Goal: Transaction & Acquisition: Book appointment/travel/reservation

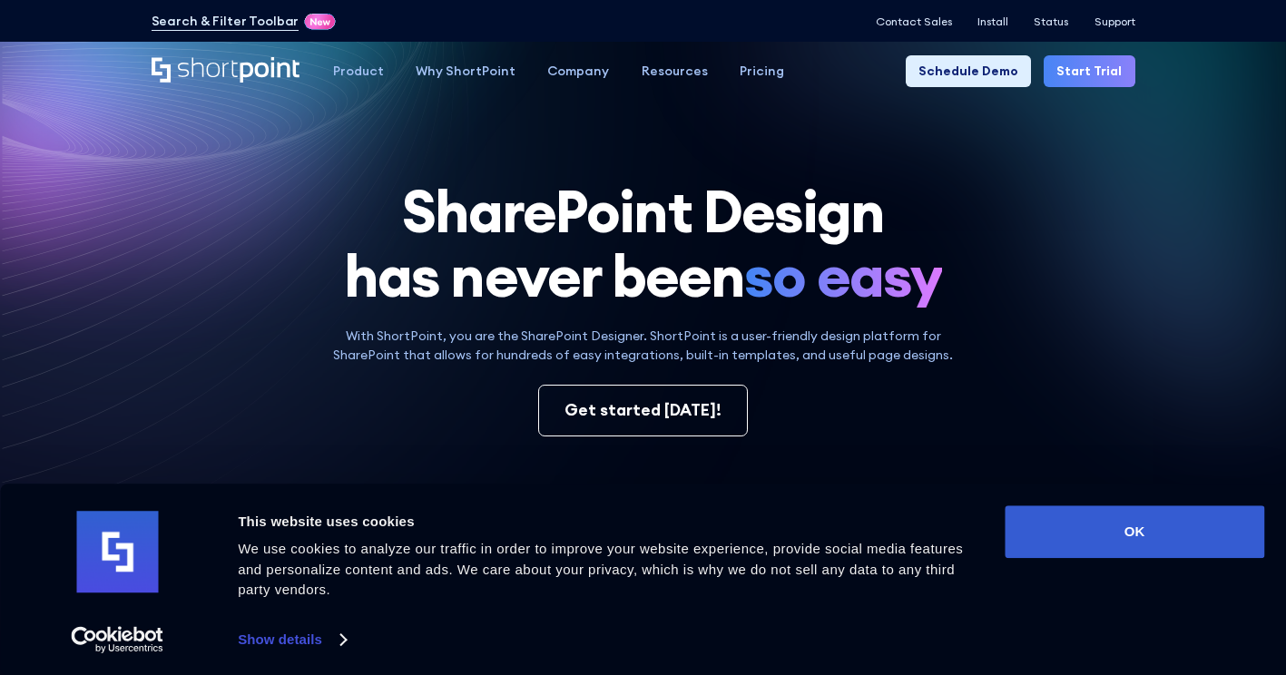
scroll to position [27, 0]
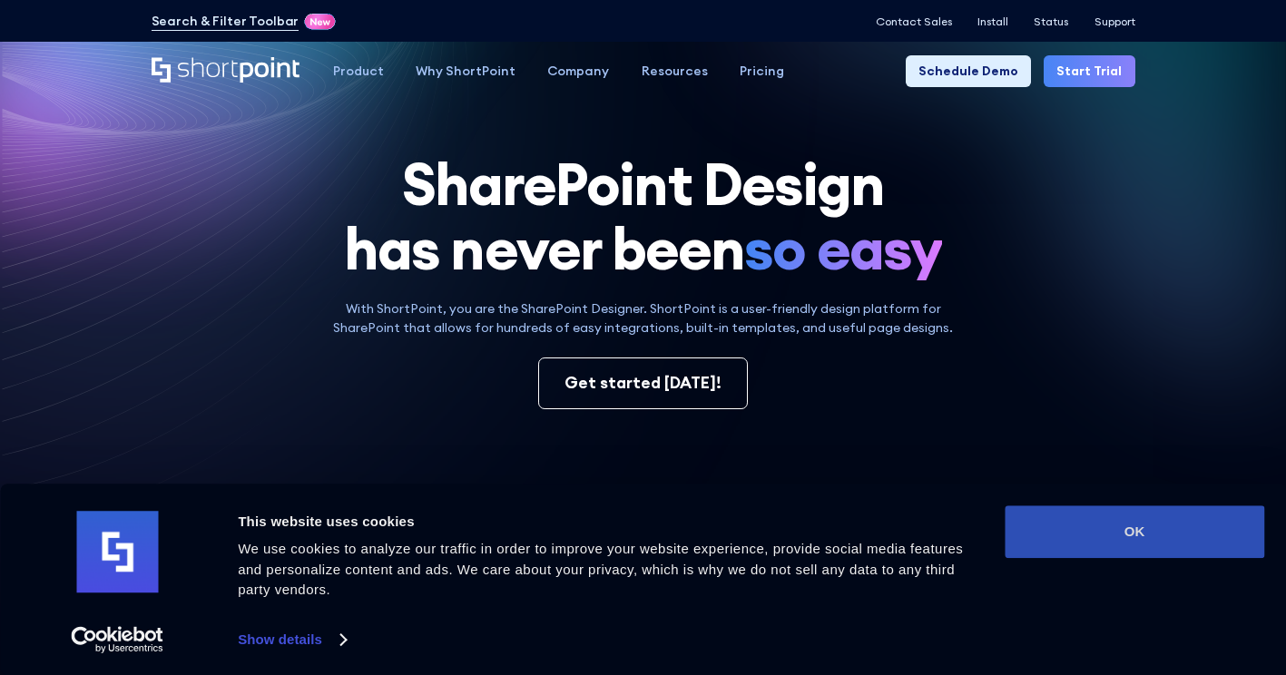
click at [1130, 522] on button "OK" at bounding box center [1133, 531] width 259 height 53
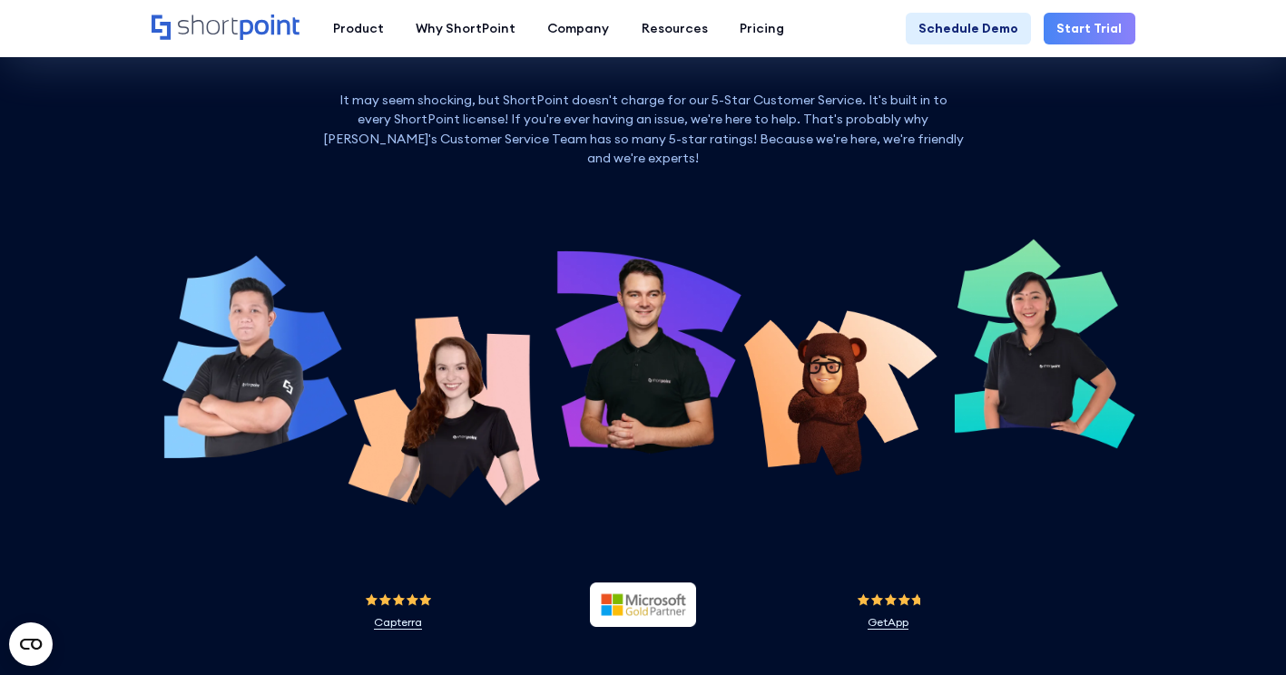
scroll to position [5681, 0]
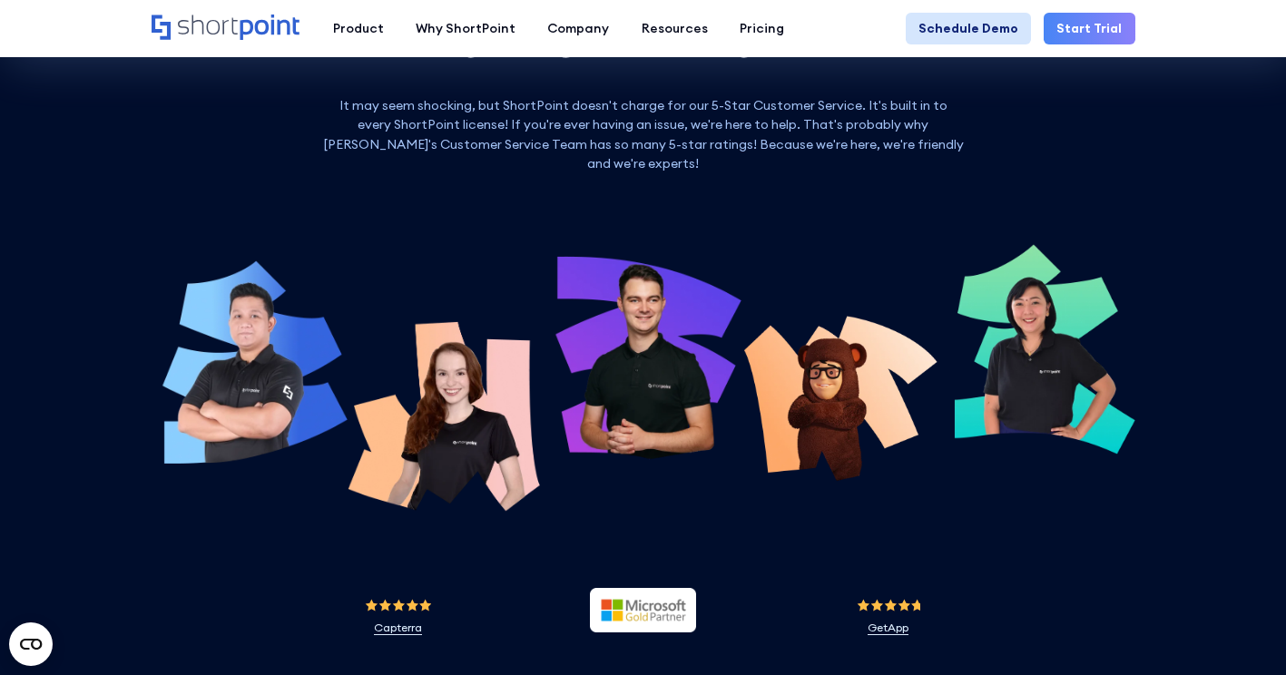
click at [1007, 29] on link "Schedule Demo" at bounding box center [967, 29] width 125 height 32
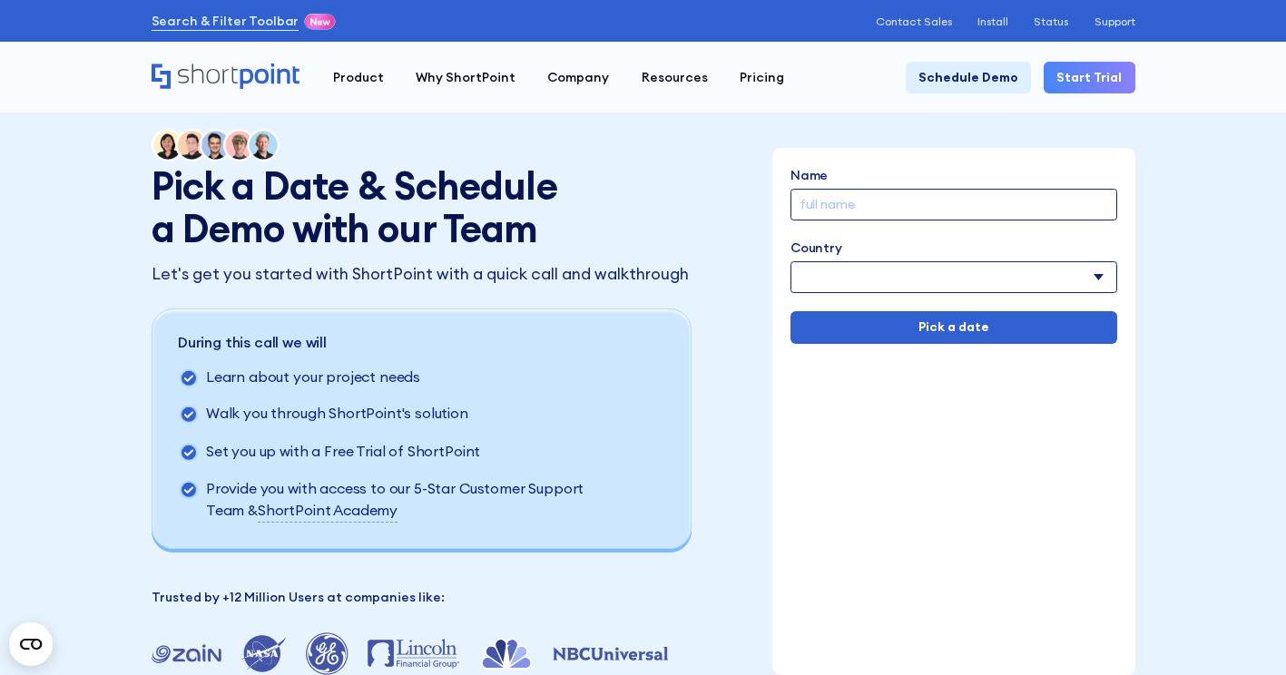
click at [924, 208] on input "Name" at bounding box center [953, 205] width 327 height 32
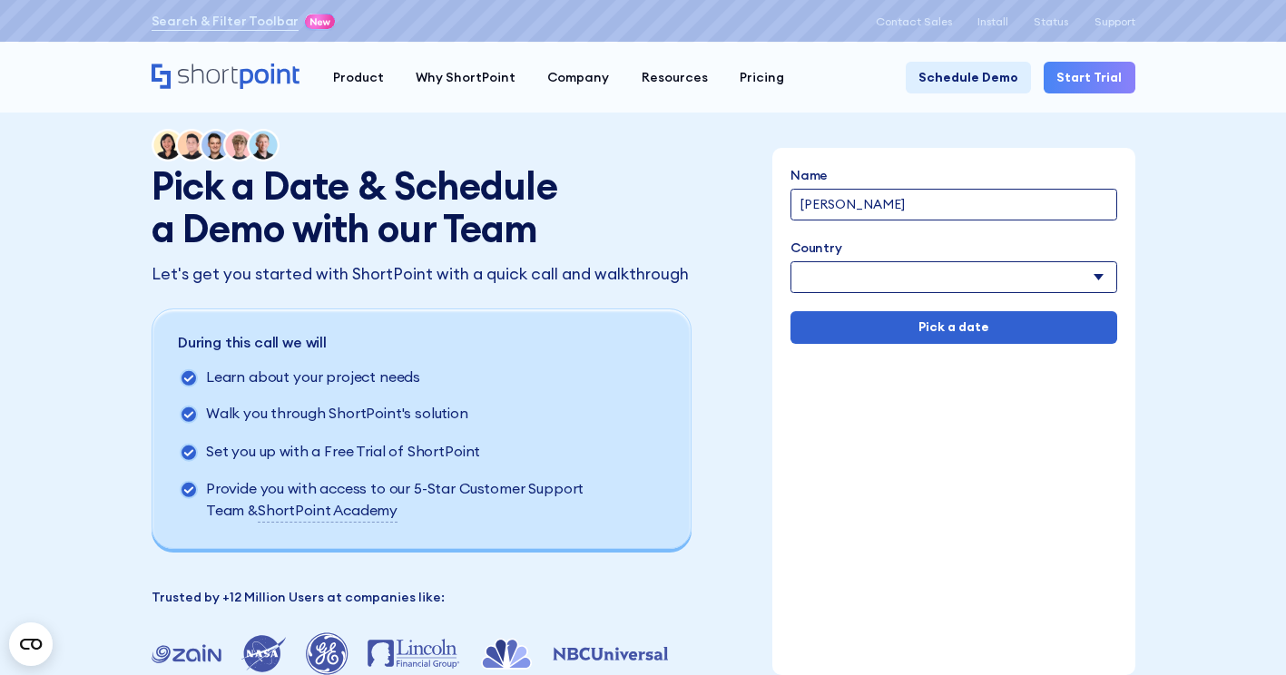
scroll to position [24, 0]
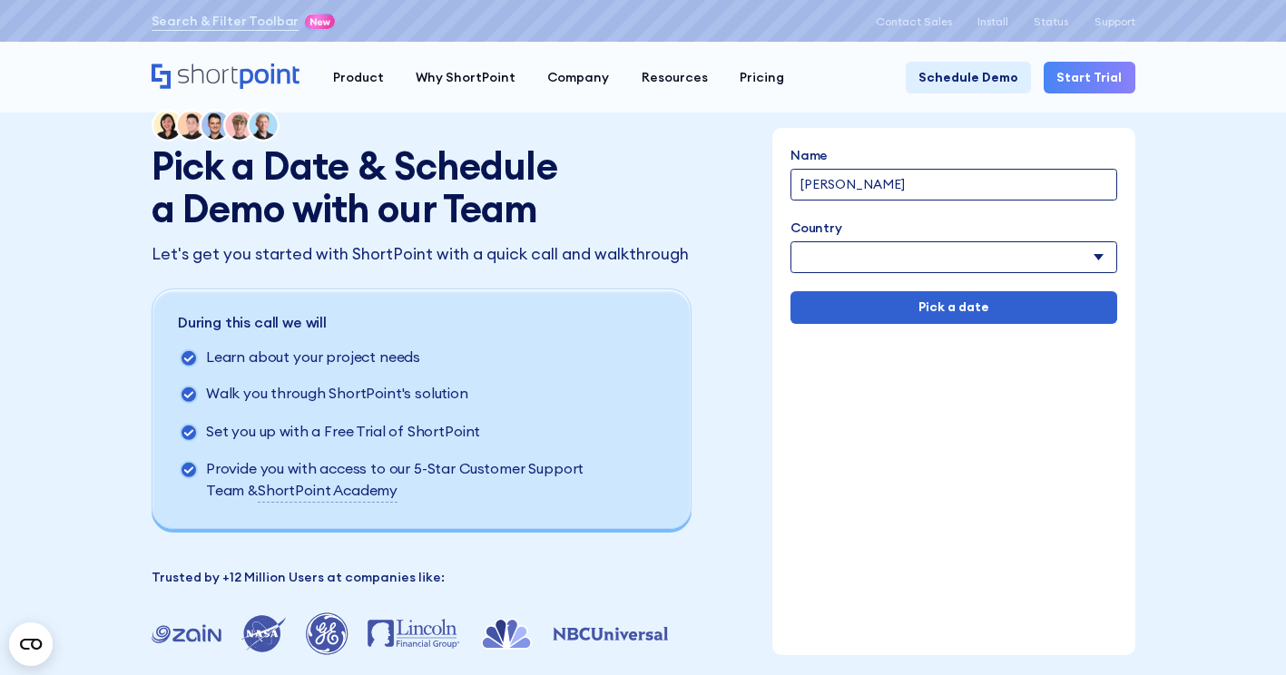
type input "Ornela Nasuti"
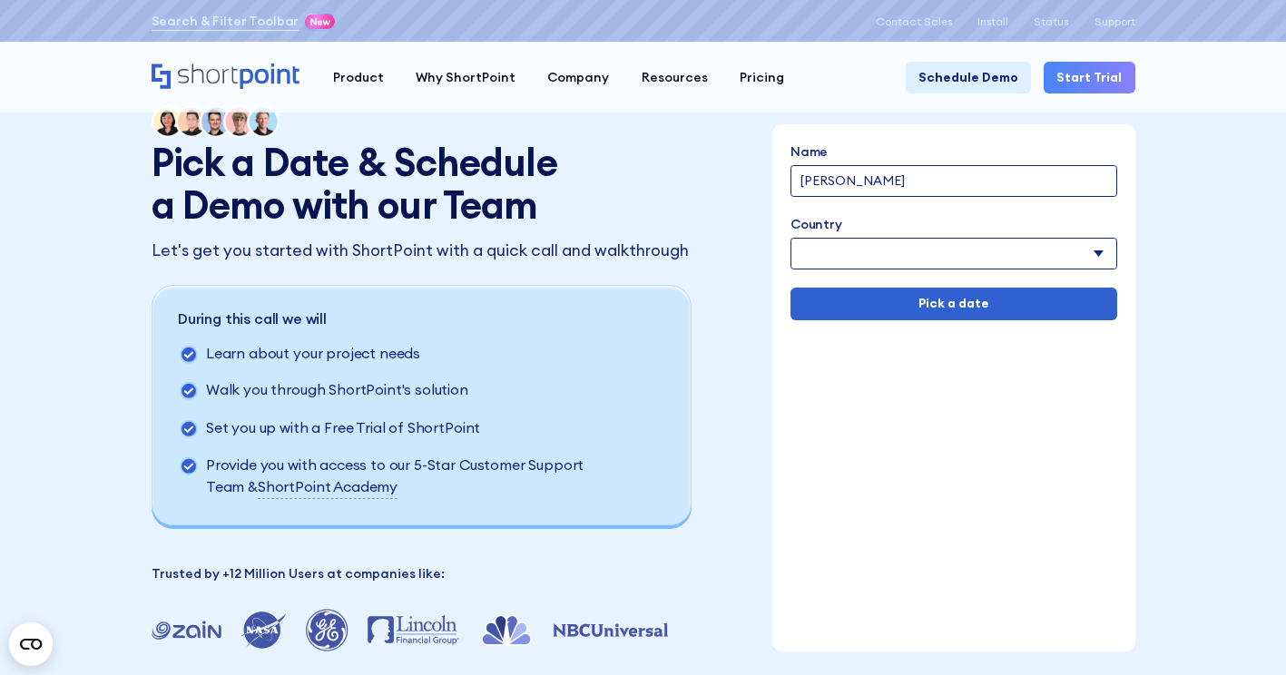
click at [977, 274] on form "Name Ornela Nasuti Country Afghanistan Albania Algeria American Samoa Andorra A…" at bounding box center [953, 231] width 327 height 178
click at [989, 259] on select "Afghanistan Albania Algeria American Samoa Andorra Angola Anguilla Argentina Ar…" at bounding box center [953, 254] width 327 height 32
click at [911, 249] on select "Afghanistan Albania Algeria American Samoa Andorra Angola Anguilla Argentina Ar…" at bounding box center [953, 254] width 327 height 32
click at [911, 249] on select "Afghanistan Albania Algeria American Samoa Andorra Angola Anguilla Argentina Ar…" at bounding box center [953, 255] width 327 height 32
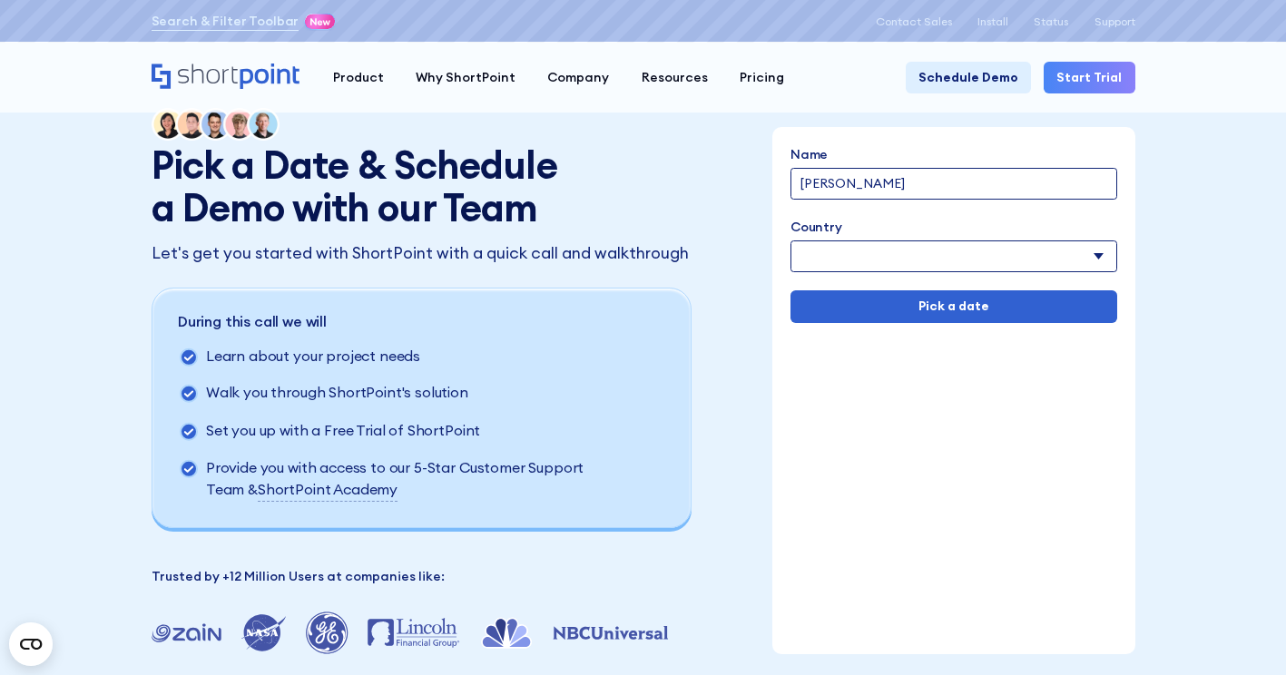
scroll to position [20, 0]
click at [916, 248] on select "Afghanistan Albania Algeria American Samoa Andorra Angola Anguilla Argentina Ar…" at bounding box center [953, 257] width 327 height 32
select select "Spain"
click at [791, 243] on select "Afghanistan Albania Algeria American Samoa Andorra Angola Anguilla Argentina Ar…" at bounding box center [953, 257] width 327 height 32
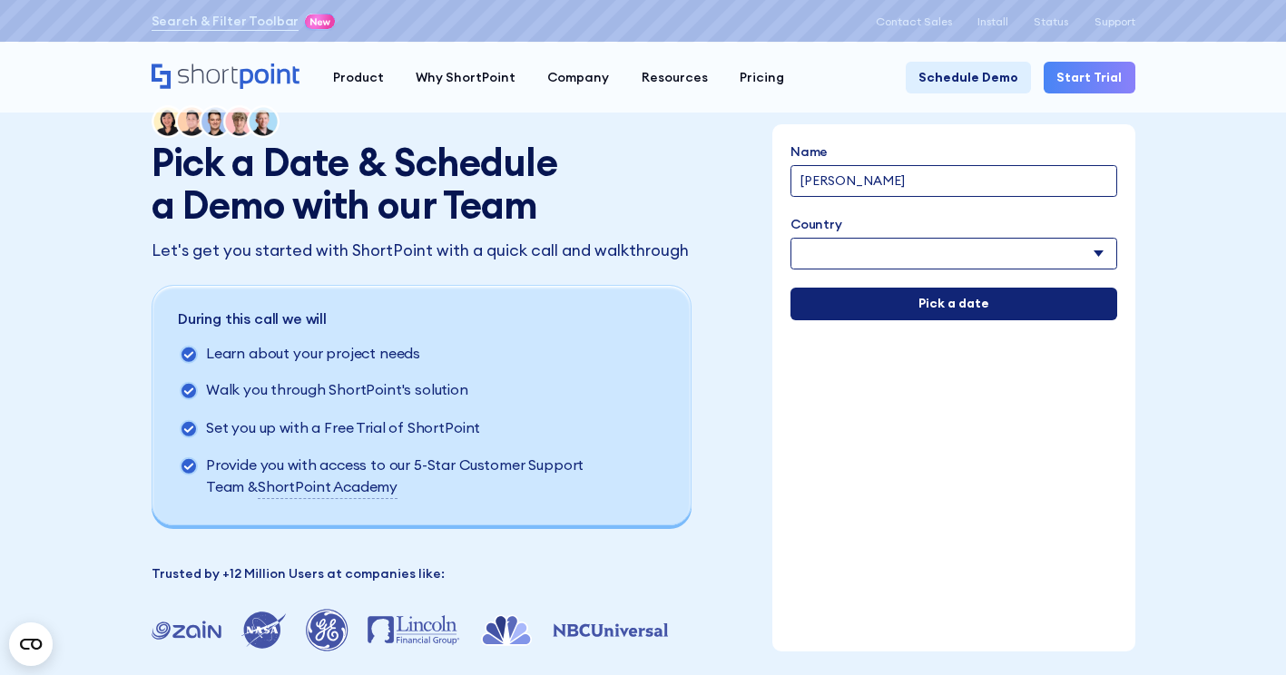
click at [950, 301] on input "Pick a date" at bounding box center [953, 304] width 327 height 32
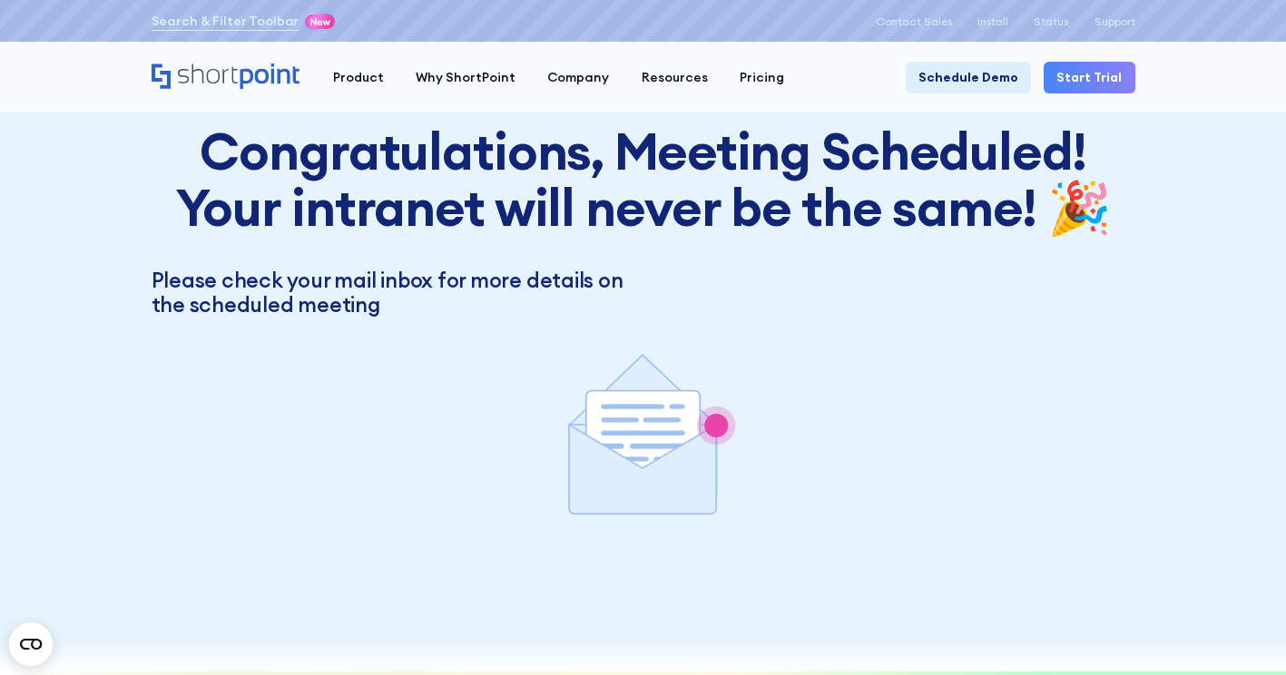
scroll to position [0, 0]
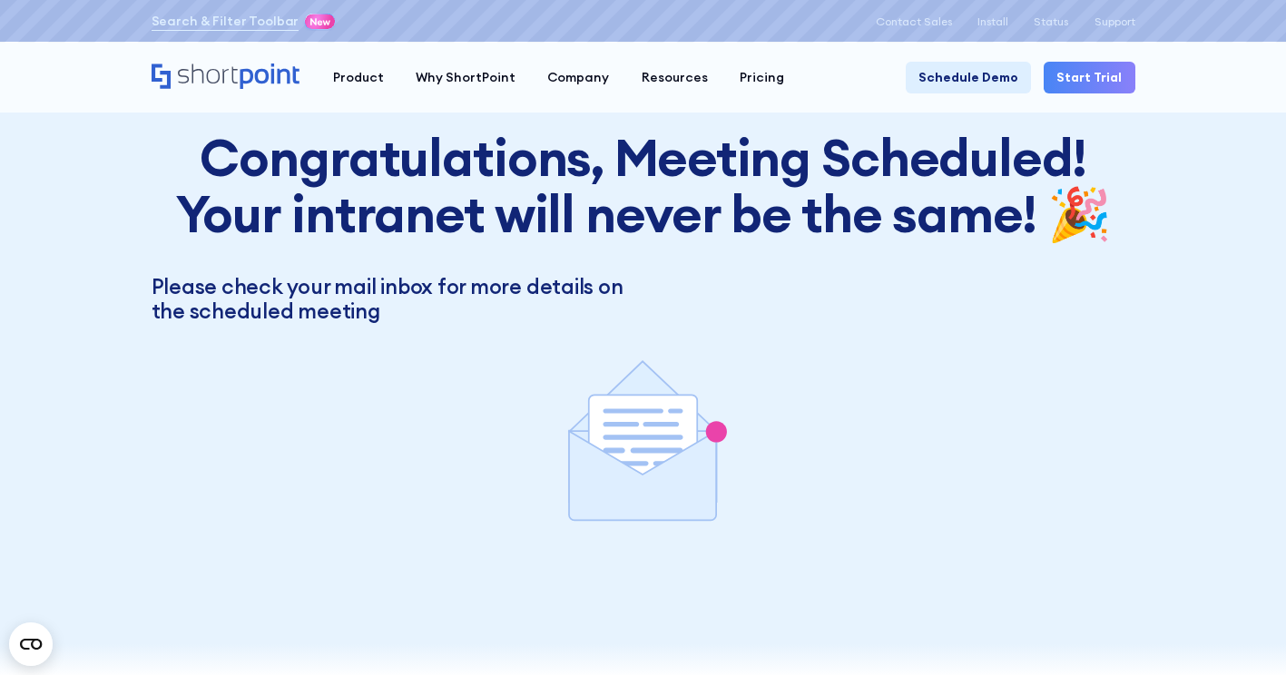
click at [913, 400] on div at bounding box center [643, 443] width 983 height 201
click at [955, 82] on link "Schedule Demo" at bounding box center [967, 78] width 125 height 32
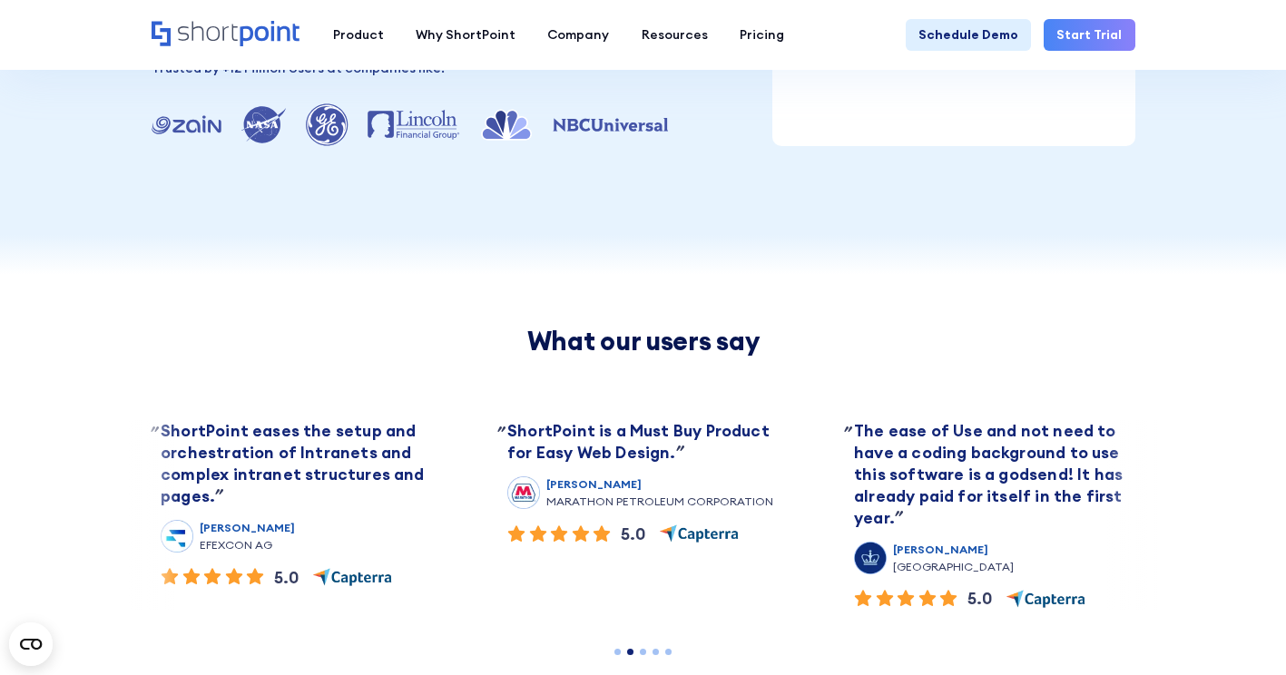
scroll to position [533, 0]
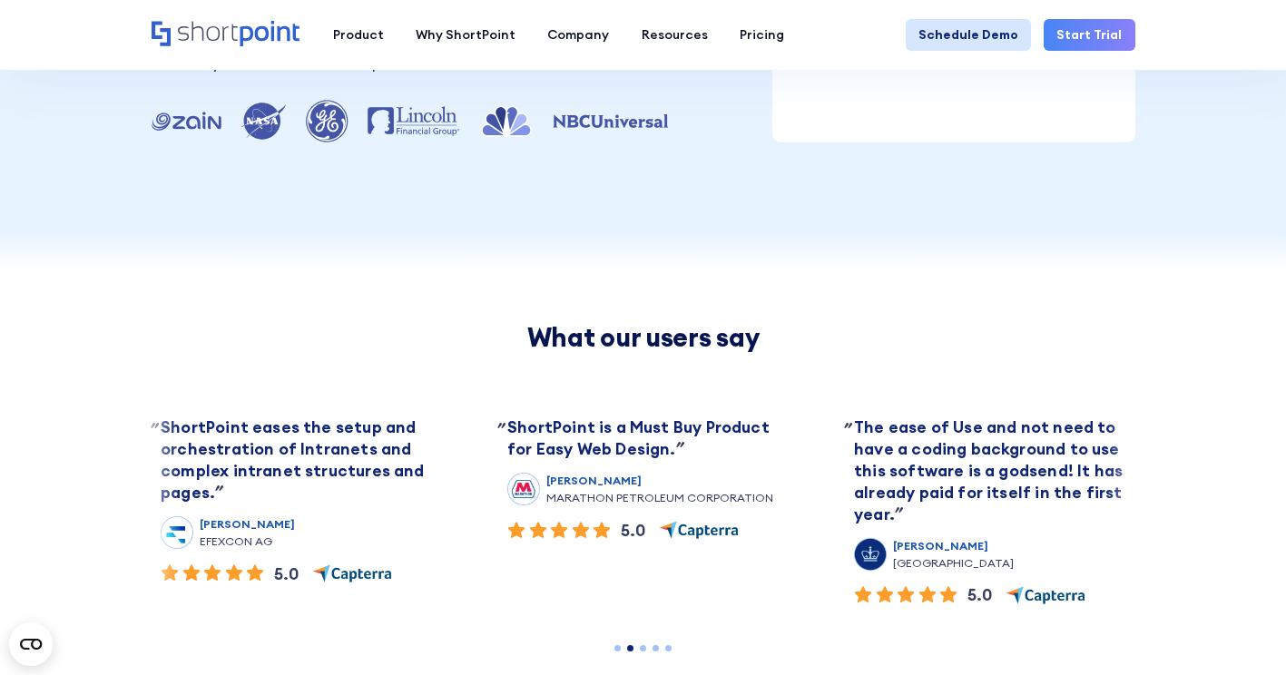
click at [983, 36] on link "Schedule Demo" at bounding box center [967, 35] width 125 height 32
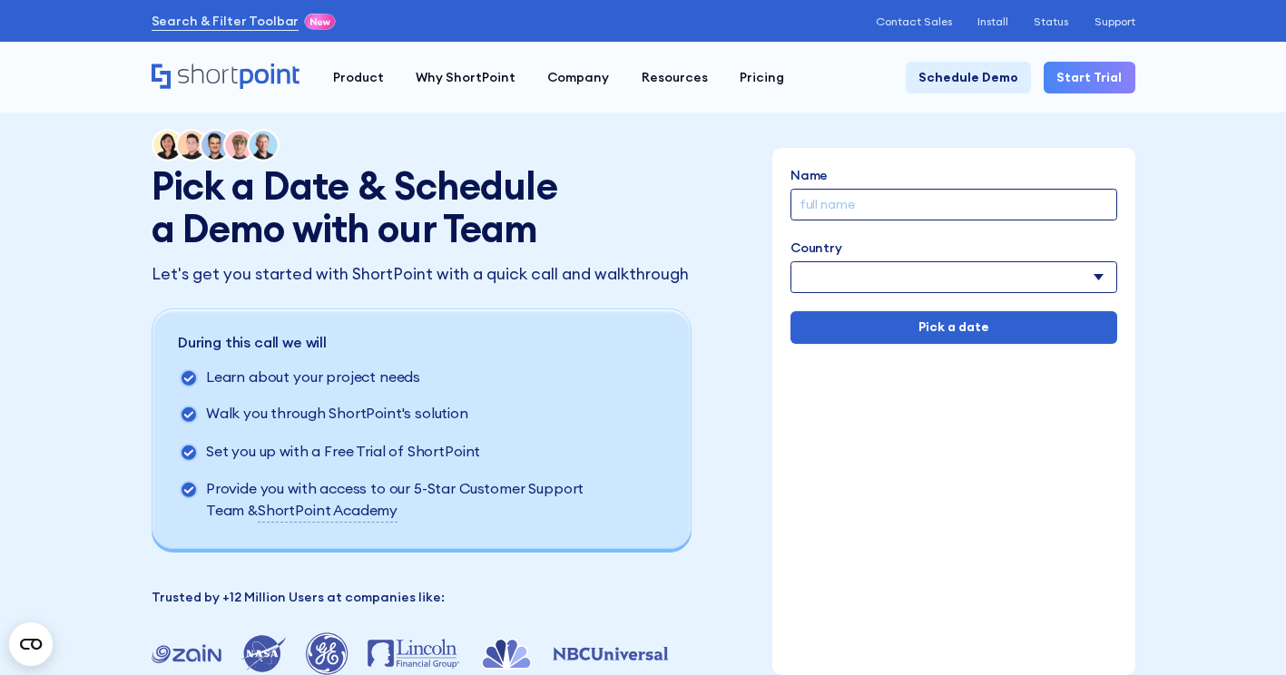
click at [965, 219] on input "Name" at bounding box center [953, 205] width 327 height 32
type input "Ornela Nasuti"
click at [935, 282] on select "Afghanistan Albania Algeria American Samoa Andorra Angola Anguilla Argentina Ar…" at bounding box center [953, 277] width 327 height 32
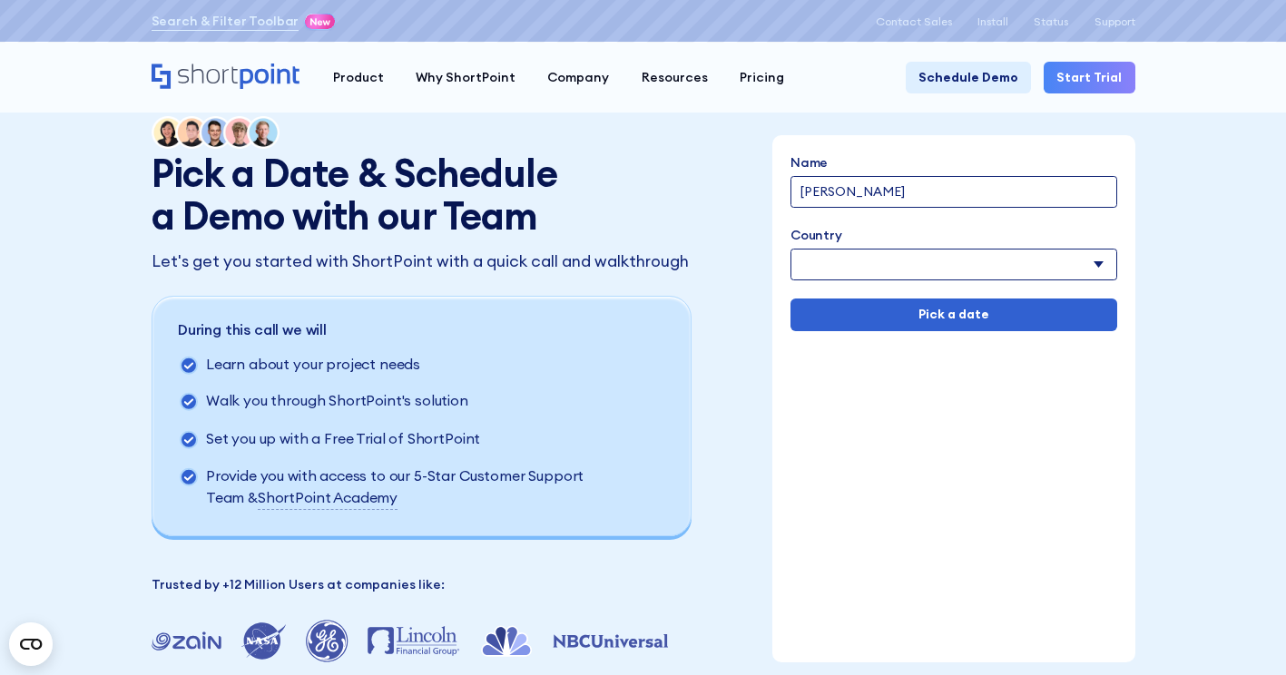
click at [935, 282] on form "Name Ornela Nasuti Country Afghanistan Albania Algeria American Samoa Andorra A…" at bounding box center [953, 242] width 327 height 178
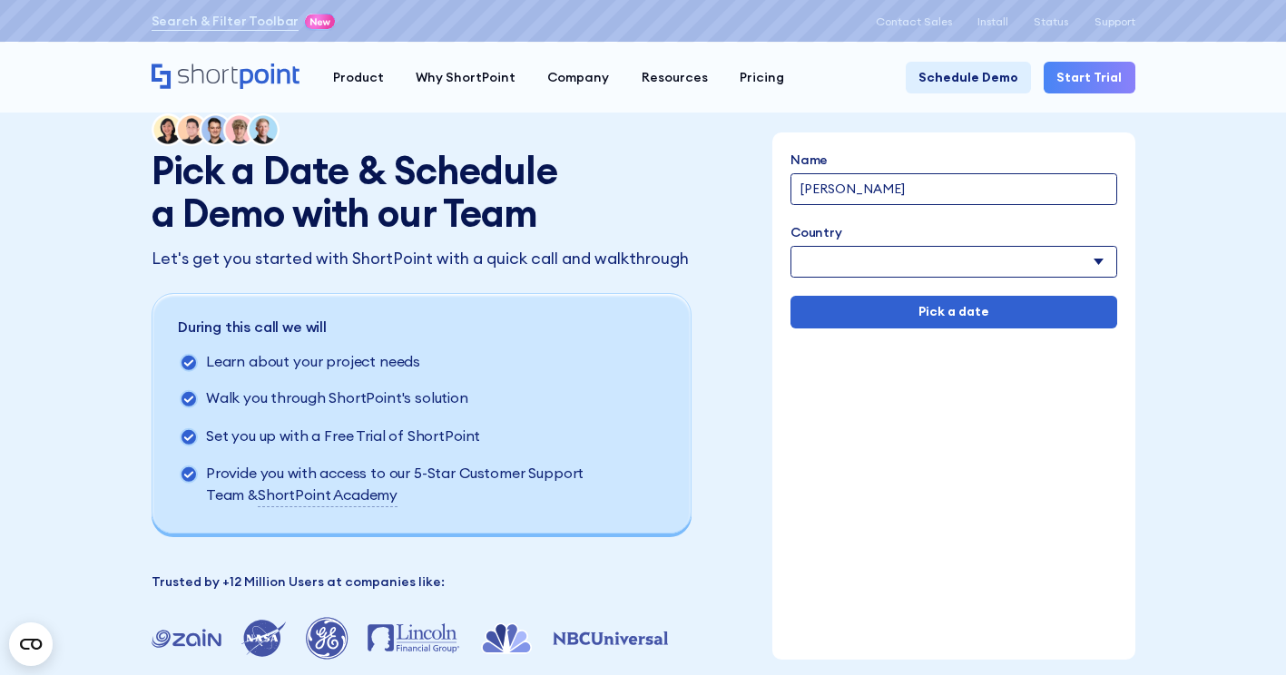
click at [939, 263] on select "Afghanistan Albania Algeria American Samoa Andorra Angola Anguilla Argentina Ar…" at bounding box center [953, 262] width 327 height 32
select select "Spain"
click at [791, 248] on select "Afghanistan Albania Algeria American Samoa Andorra Angola Anguilla Argentina Ar…" at bounding box center [953, 262] width 327 height 32
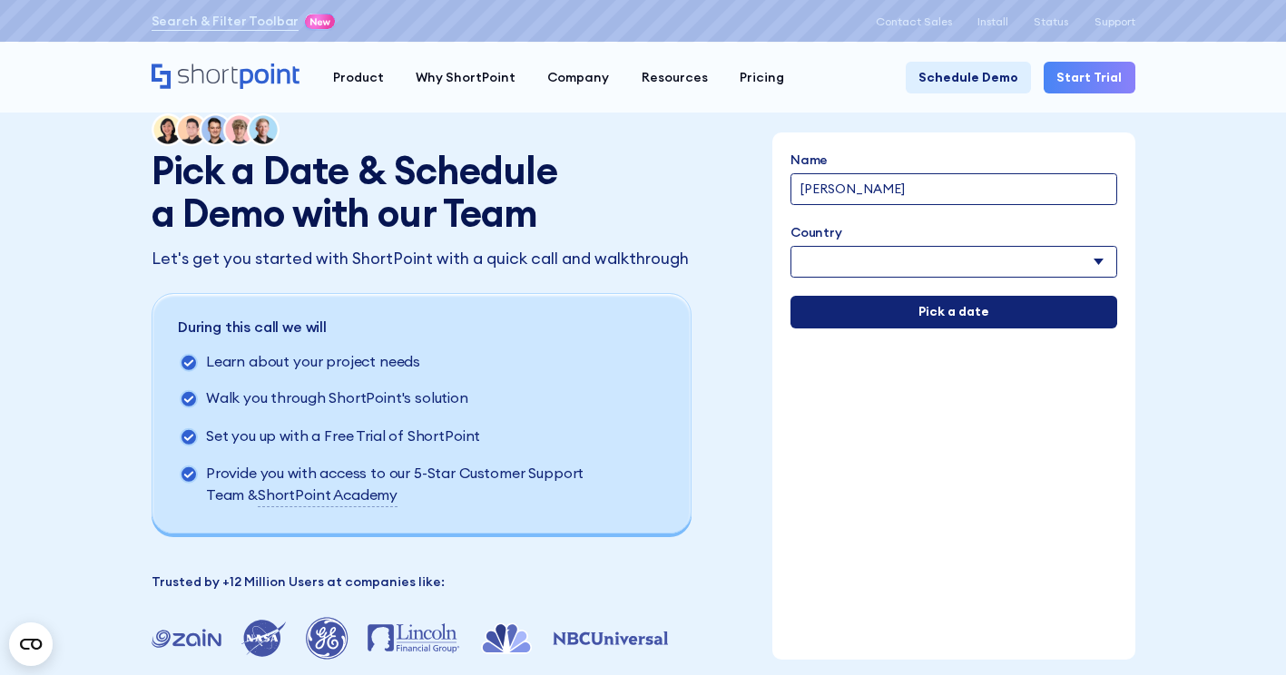
click at [910, 308] on input "Pick a date" at bounding box center [953, 312] width 327 height 32
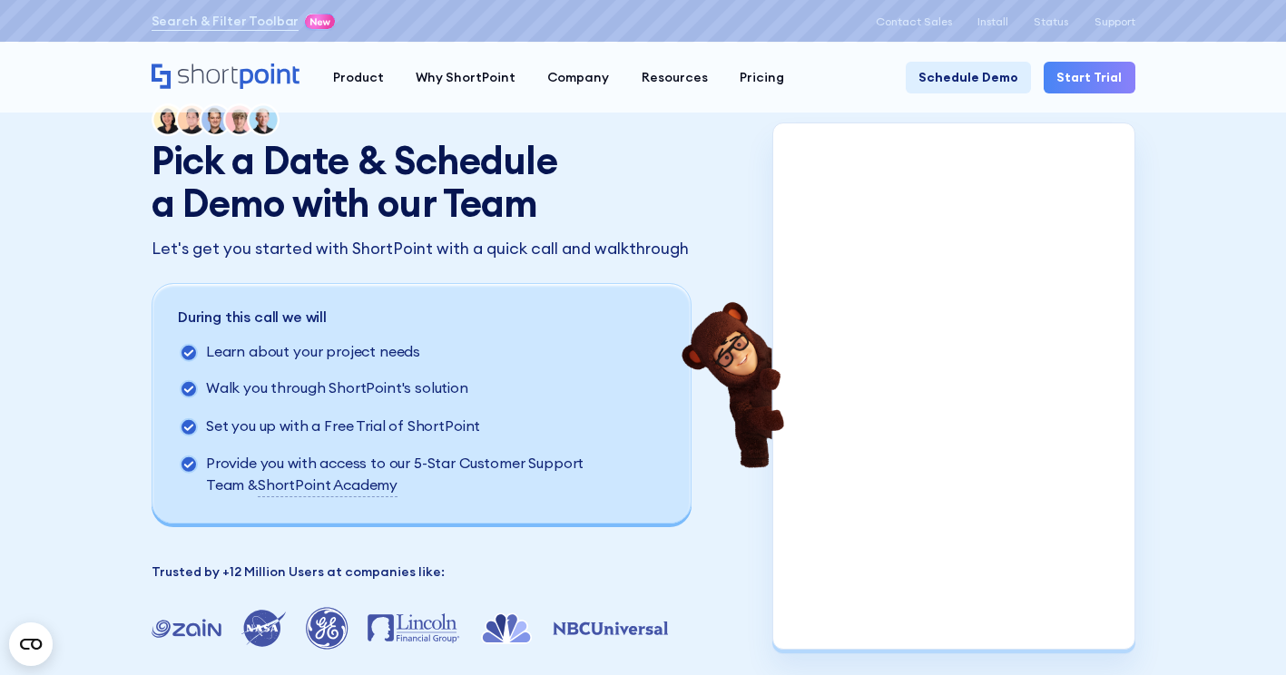
scroll to position [245, 0]
